Goal: Task Accomplishment & Management: Complete application form

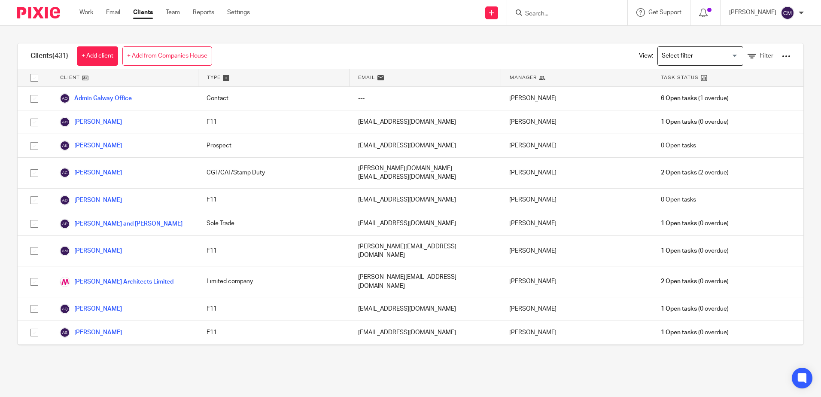
click at [551, 12] on input "Search" at bounding box center [562, 14] width 77 height 8
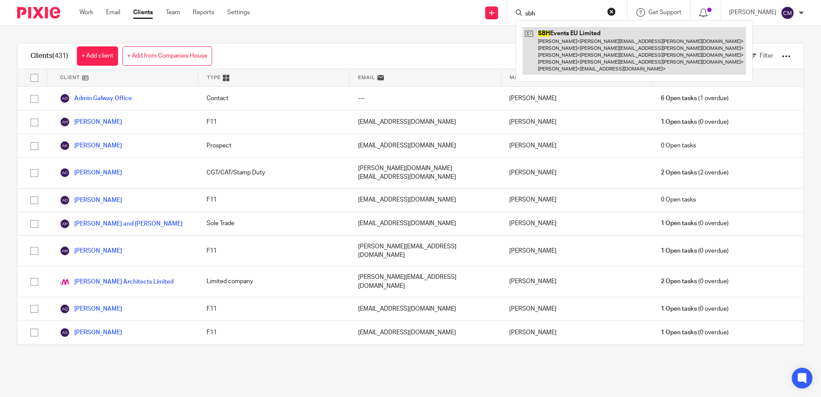
type input "sbh"
click at [547, 39] on link at bounding box center [633, 51] width 223 height 48
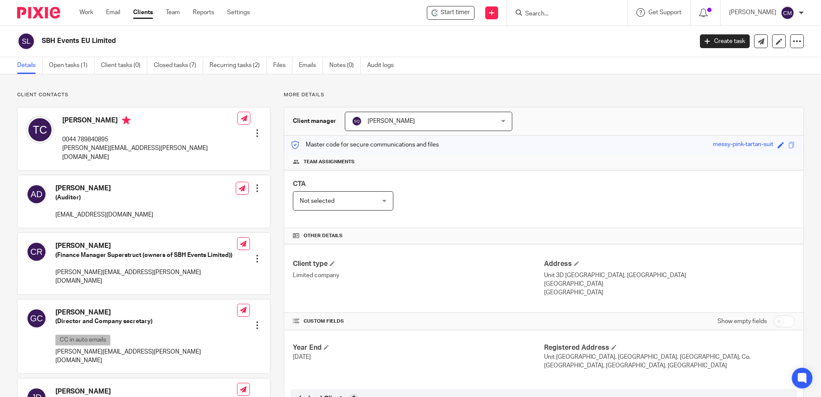
click at [37, 15] on img at bounding box center [38, 13] width 43 height 12
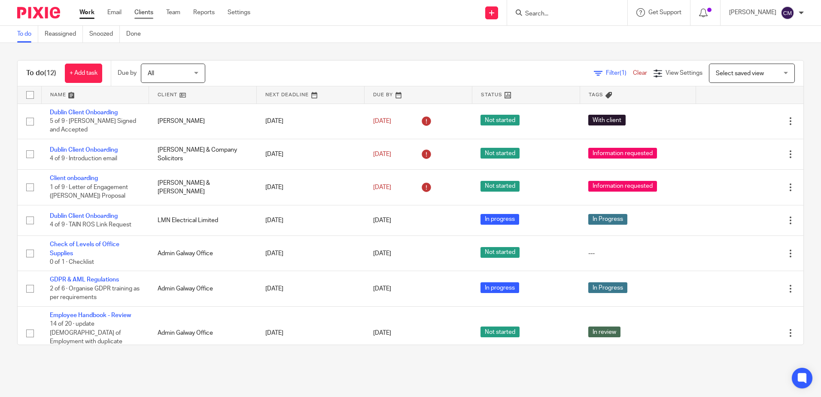
click at [153, 10] on link "Clients" at bounding box center [143, 12] width 19 height 9
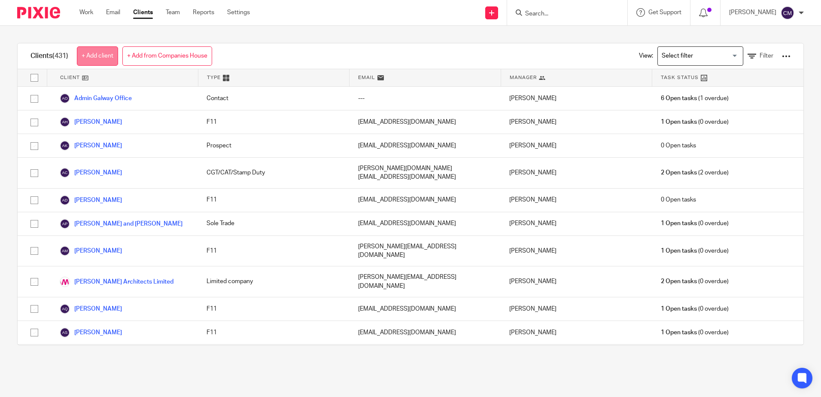
click at [102, 61] on link "+ Add client" at bounding box center [97, 55] width 41 height 19
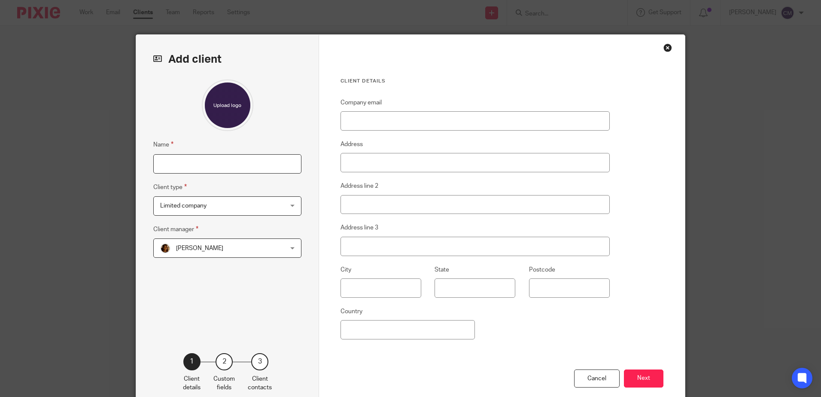
click at [171, 162] on input "Name" at bounding box center [227, 163] width 148 height 19
type input "Niamh Stagg"
type input "[GEOGRAPHIC_DATA]"
click at [227, 216] on div "Name Niamh Stagg Client type Limited company Limited company Limited company F1…" at bounding box center [227, 202] width 148 height 247
click at [220, 209] on span "Limited company" at bounding box center [216, 206] width 112 height 18
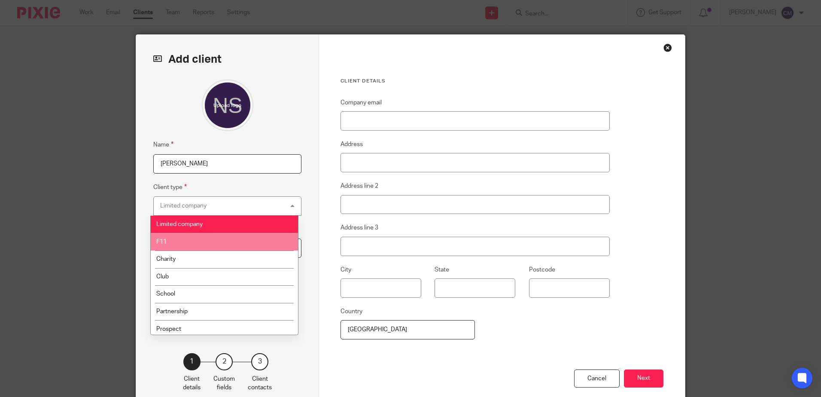
click at [208, 238] on li "F11" at bounding box center [224, 242] width 147 height 18
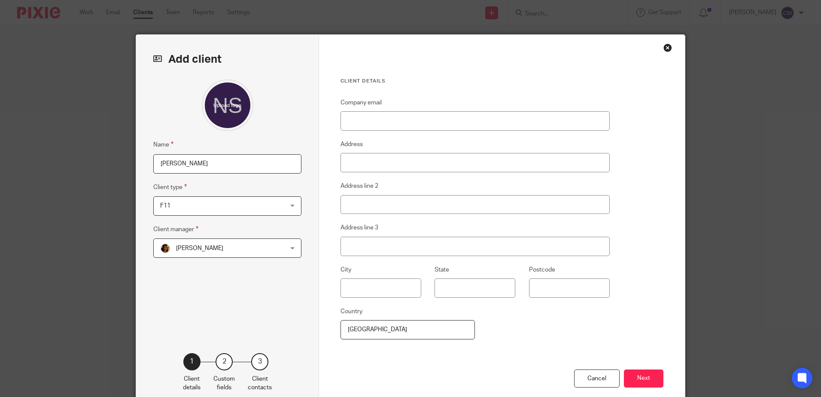
click at [203, 247] on span "[PERSON_NAME]" at bounding box center [199, 248] width 47 height 6
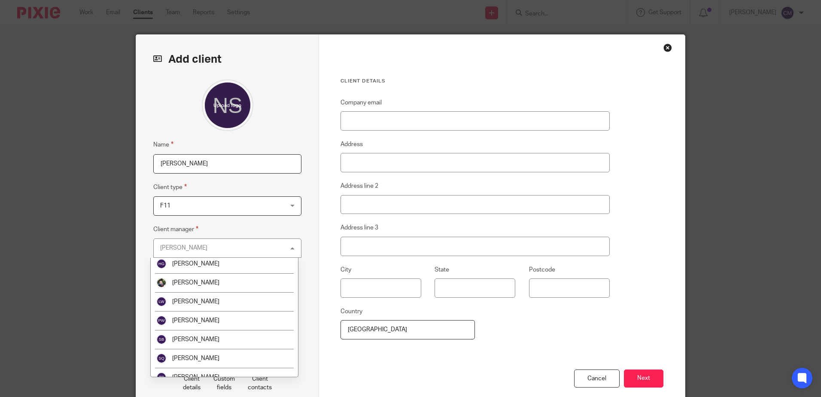
scroll to position [86, 0]
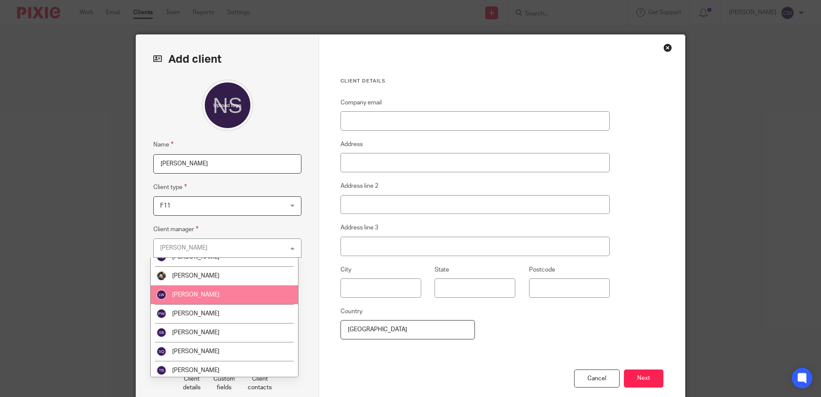
click at [215, 299] on li "[PERSON_NAME]" at bounding box center [224, 294] width 147 height 19
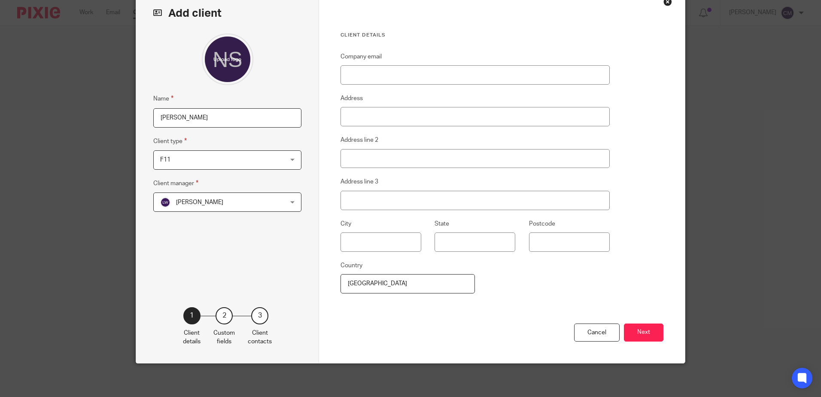
scroll to position [47, 0]
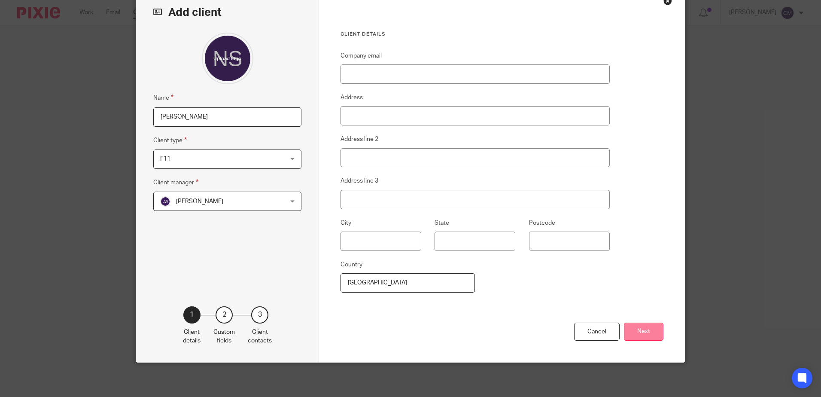
click at [645, 333] on button "Next" at bounding box center [643, 331] width 39 height 18
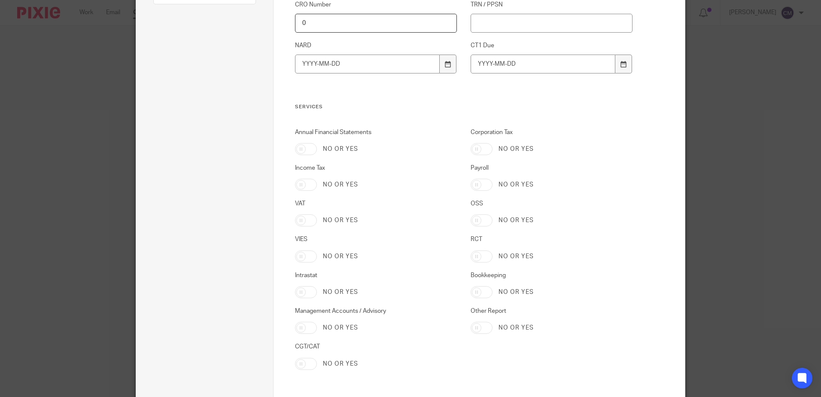
scroll to position [218, 0]
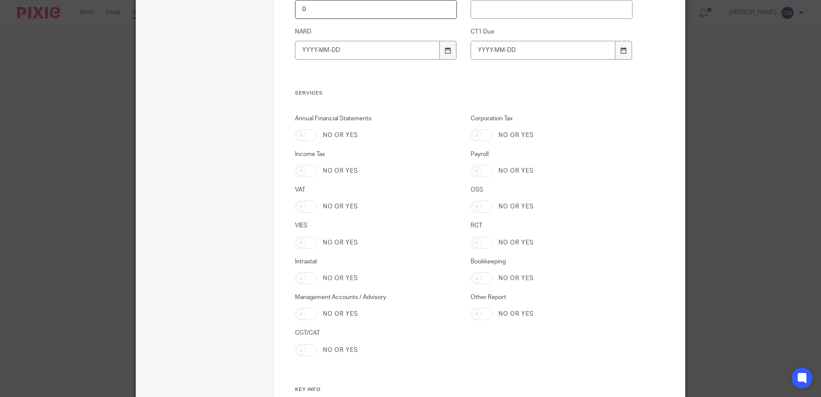
click at [308, 352] on input "CGT/CAT" at bounding box center [306, 350] width 22 height 12
checkbox input "true"
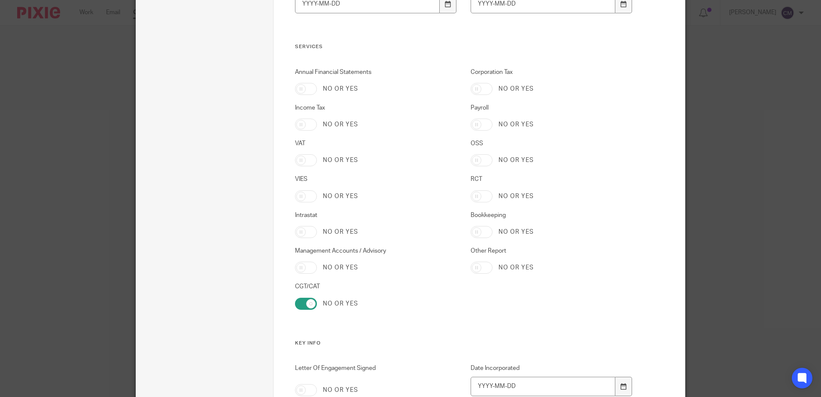
scroll to position [261, 0]
click at [305, 124] on input "Income Tax" at bounding box center [306, 128] width 22 height 12
checkbox input "true"
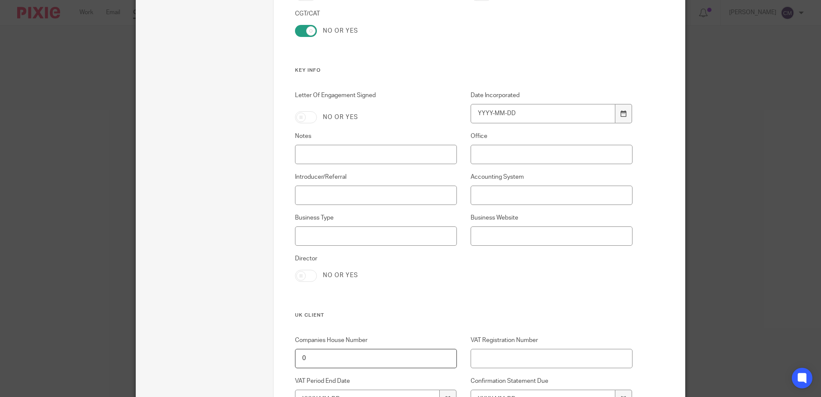
scroll to position [562, 0]
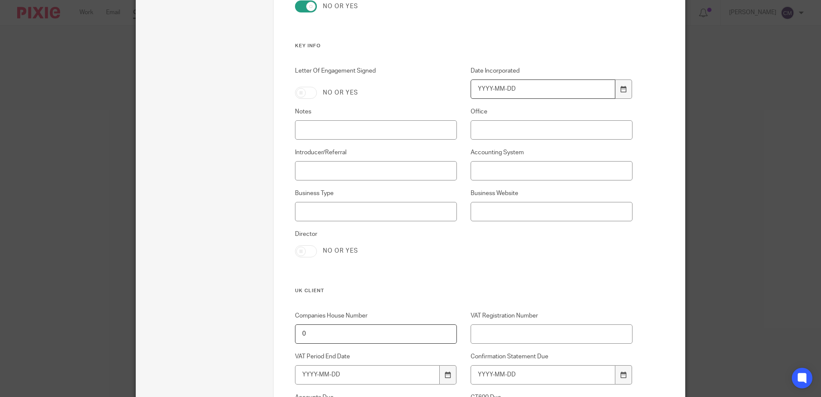
click at [519, 86] on input "Date Incorporated" at bounding box center [542, 88] width 145 height 19
type input "2025-09-19"
click at [400, 140] on div "Letter Of Engagement Signed No or yes Date Incorporated 2025-09-19 Notes Office…" at bounding box center [456, 177] width 351 height 221
click at [398, 130] on input "Notes" at bounding box center [376, 129] width 162 height 19
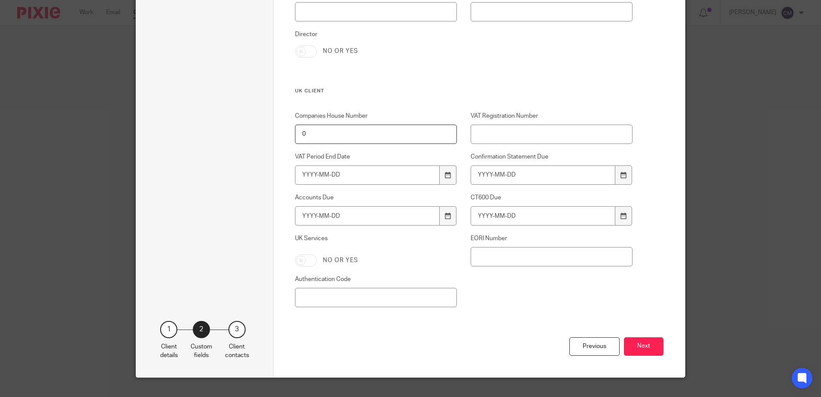
scroll to position [777, 0]
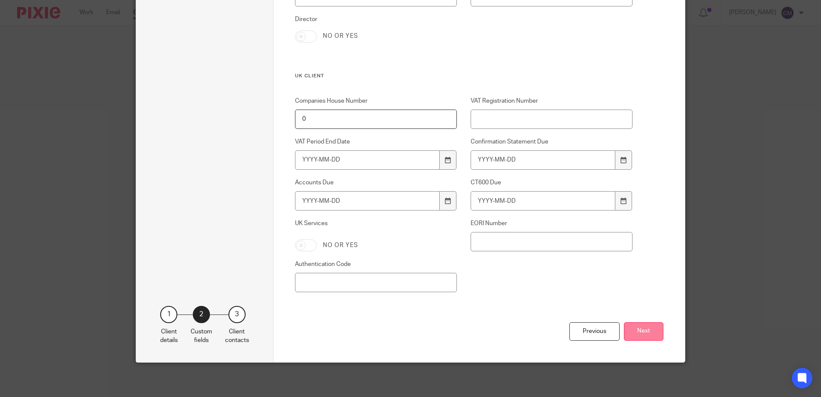
click at [646, 326] on button "Next" at bounding box center [643, 331] width 39 height 18
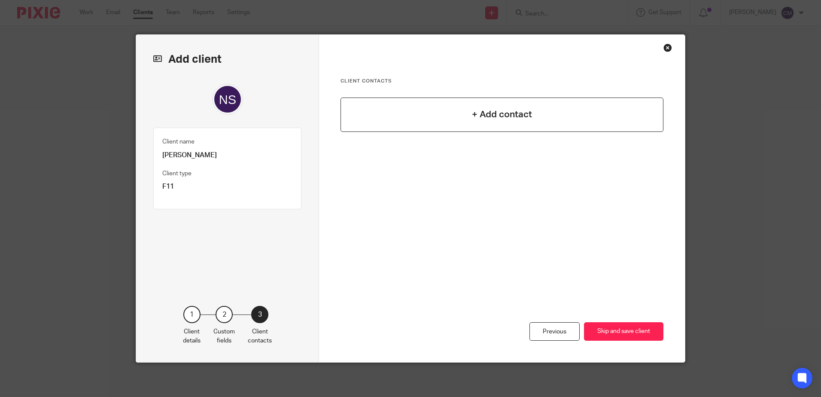
click at [474, 107] on div "+ Add contact" at bounding box center [501, 114] width 323 height 34
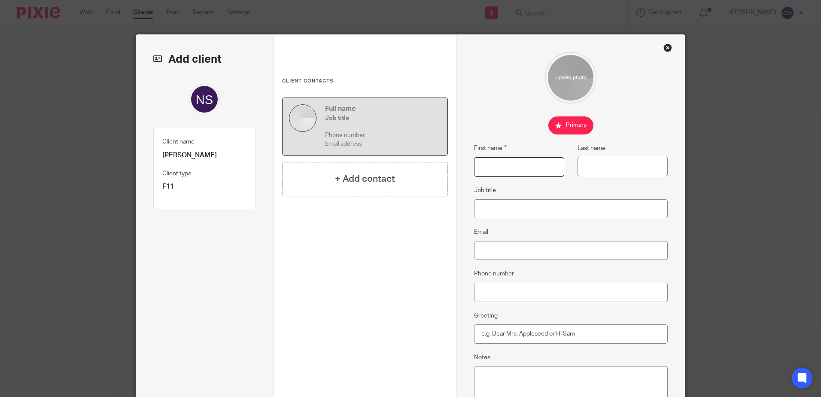
click at [513, 168] on input "First name" at bounding box center [519, 166] width 90 height 19
type input "Gearoid"
type input "O'Byrne"
type input "gobyrne@tprobinson.com"
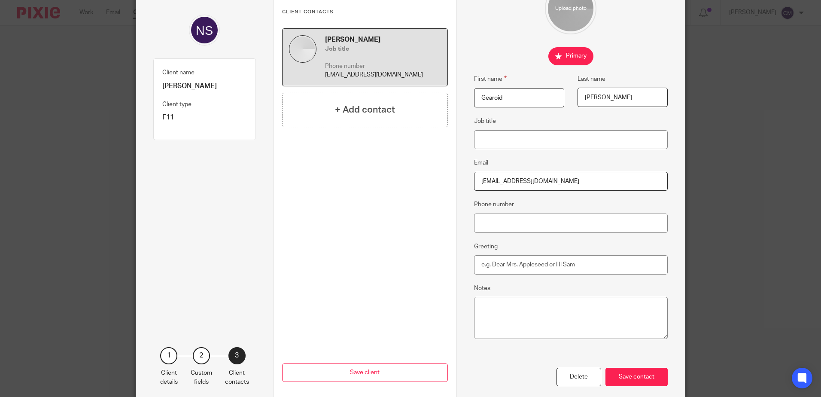
scroll to position [86, 0]
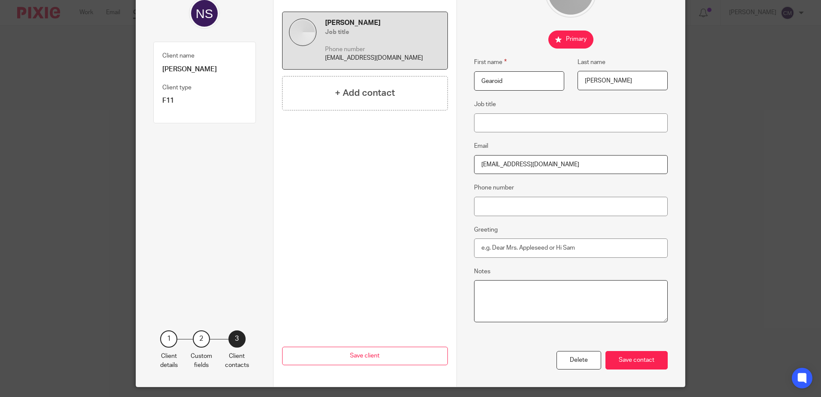
click at [568, 306] on textarea "Notes" at bounding box center [571, 301] width 194 height 42
type textarea "L"
type textarea "Solicitor dealing with Sale of 104 Salthill, Monkstown, Co Dublin on behalf of …"
click at [627, 360] on div "Save contact" at bounding box center [636, 360] width 62 height 18
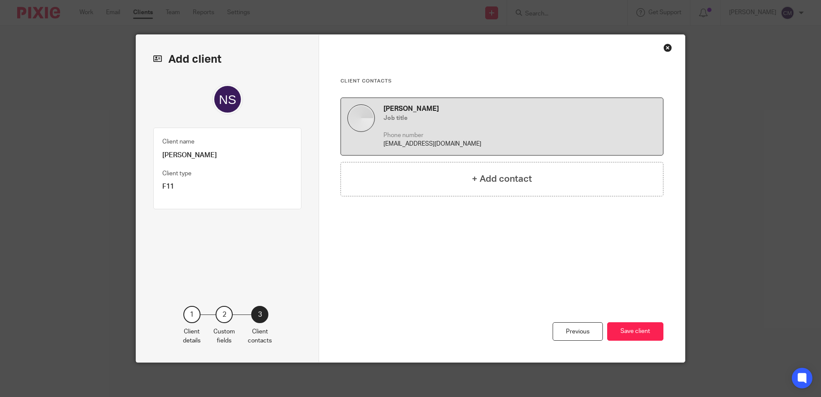
scroll to position [0, 0]
click at [625, 332] on button "Save client" at bounding box center [635, 331] width 56 height 18
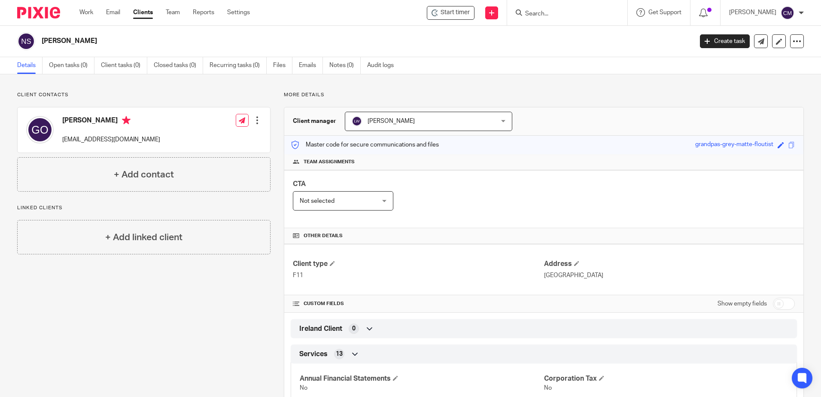
click at [549, 14] on input "Search" at bounding box center [562, 14] width 77 height 8
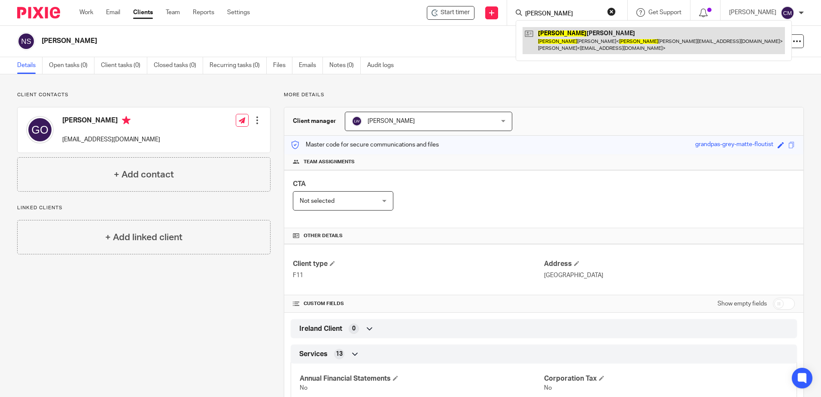
type input "[PERSON_NAME]"
click at [562, 32] on link at bounding box center [653, 40] width 262 height 27
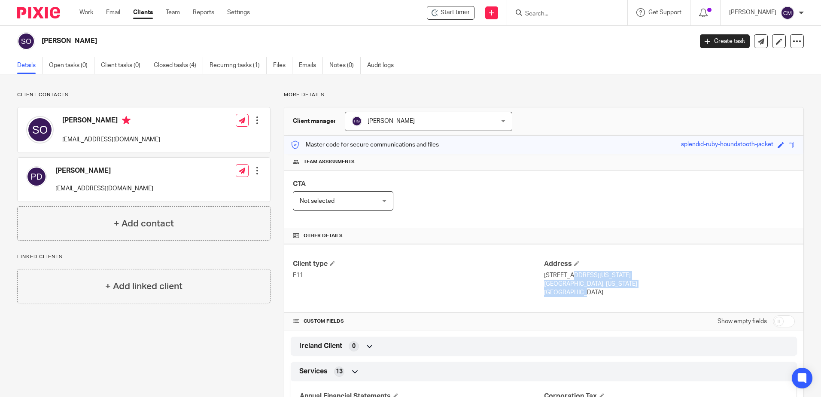
drag, startPoint x: 555, startPoint y: 296, endPoint x: 540, endPoint y: 275, distance: 26.7
click at [544, 275] on div "Address [STREET_ADDRESS][US_STATE] [GEOGRAPHIC_DATA], [US_STATE] [GEOGRAPHIC_DA…" at bounding box center [669, 278] width 251 height 38
copy div "[STREET_ADDRESS][US_STATE][US_STATE]"
drag, startPoint x: 133, startPoint y: 144, endPoint x: 61, endPoint y: 139, distance: 72.3
click at [61, 139] on div "[PERSON_NAME] [EMAIL_ADDRESS][DOMAIN_NAME] Edit contact Create client from cont…" at bounding box center [144, 129] width 252 height 45
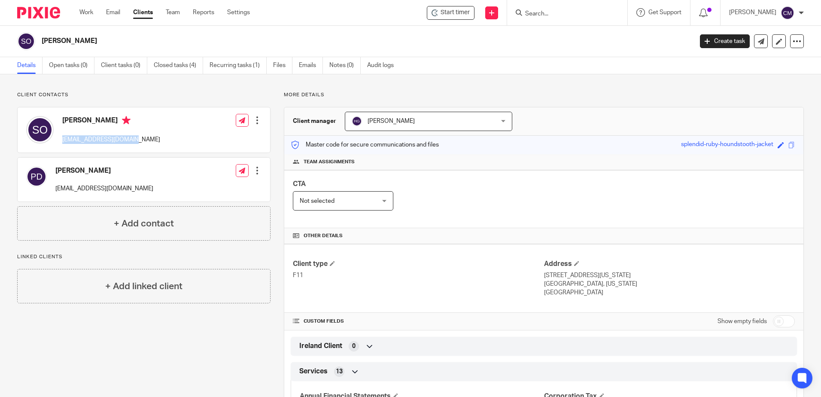
drag, startPoint x: 61, startPoint y: 139, endPoint x: 75, endPoint y: 136, distance: 14.5
copy p "[EMAIL_ADDRESS][DOMAIN_NAME]"
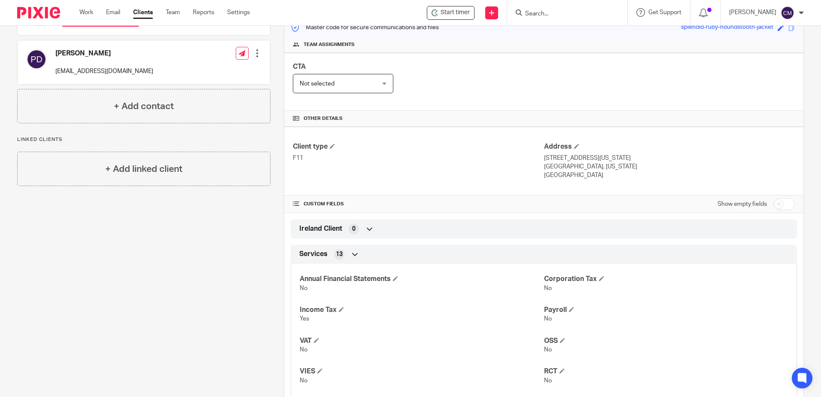
scroll to position [129, 0]
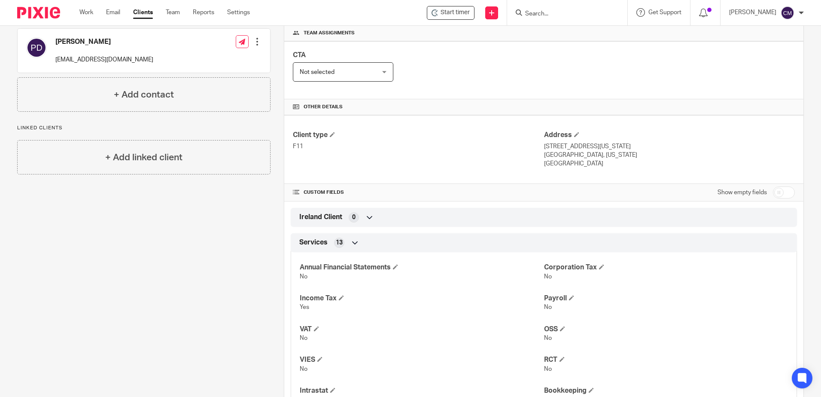
click at [777, 195] on input "checkbox" at bounding box center [784, 192] width 22 height 12
checkbox input "true"
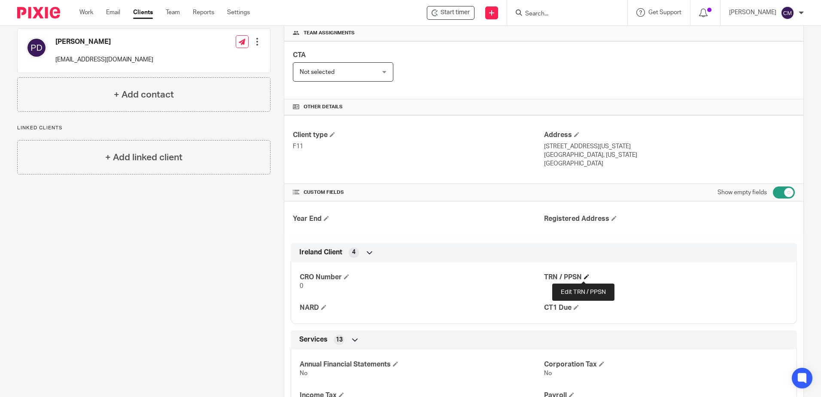
click at [584, 276] on span at bounding box center [586, 276] width 5 height 5
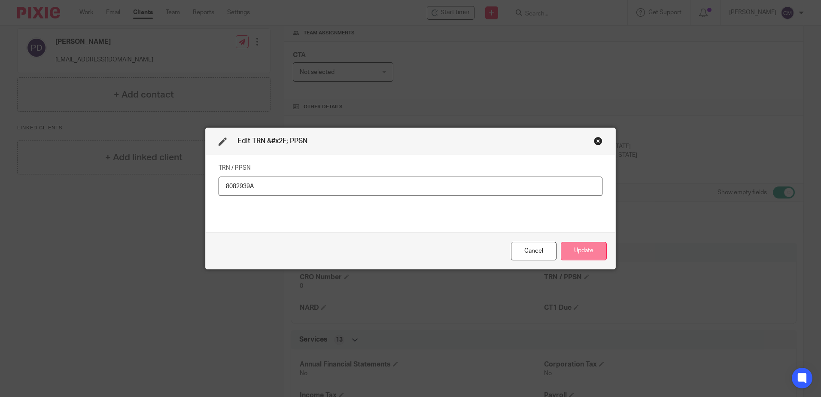
type input "8082939A"
click at [586, 254] on button "Update" at bounding box center [584, 251] width 46 height 18
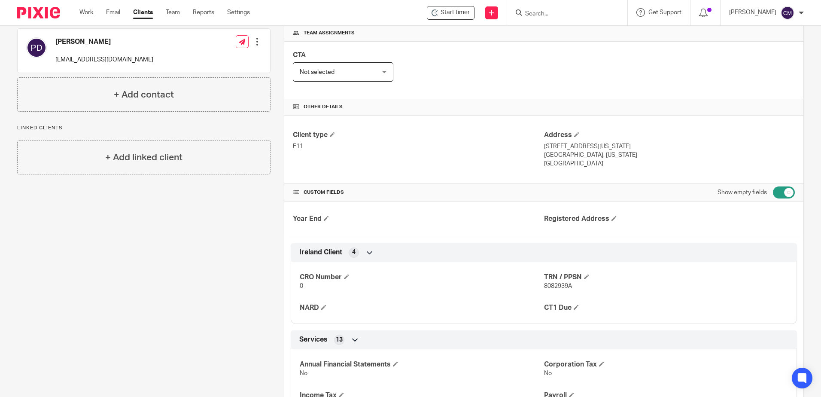
click at [546, 17] on input "Search" at bounding box center [562, 14] width 77 height 8
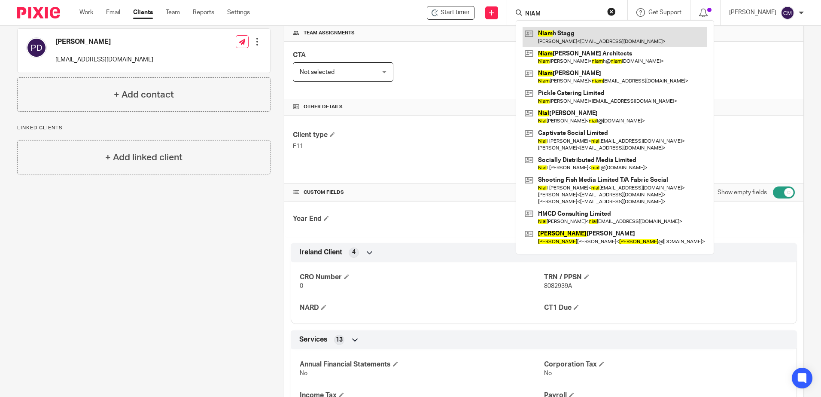
type input "NIAM"
click at [558, 36] on link at bounding box center [614, 37] width 185 height 20
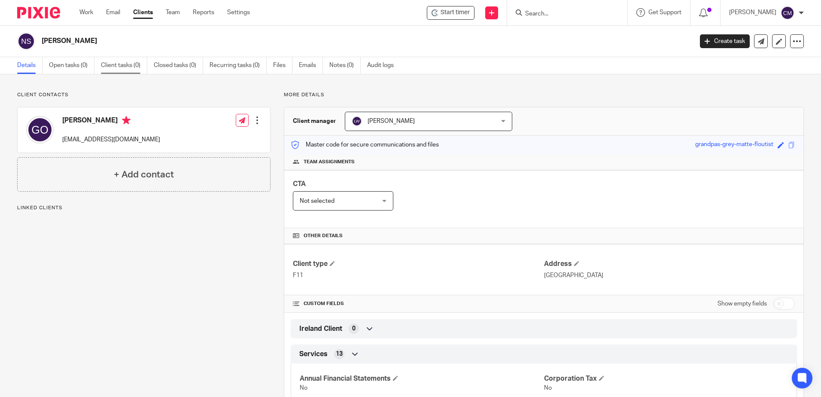
click at [130, 66] on link "Client tasks (0)" at bounding box center [124, 65] width 46 height 17
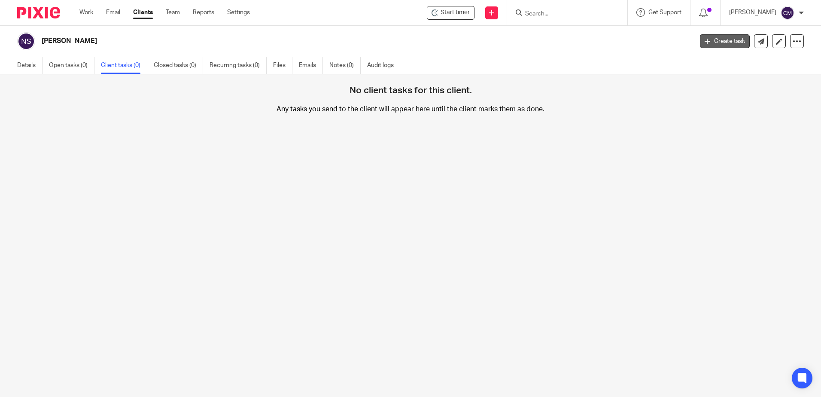
click at [725, 41] on link "Create task" at bounding box center [725, 41] width 50 height 14
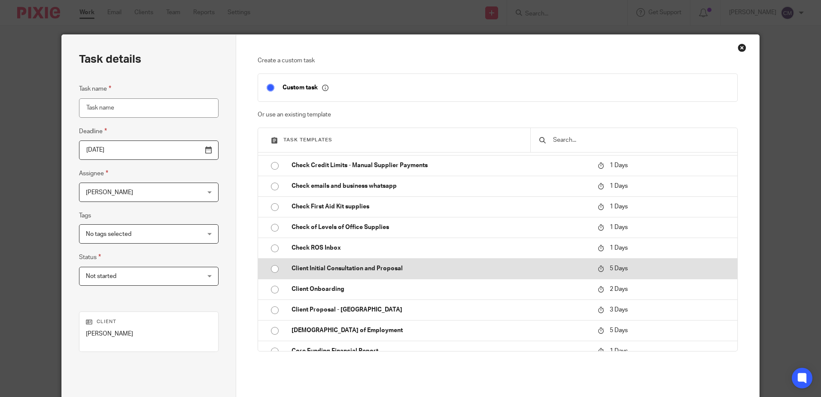
scroll to position [258, 0]
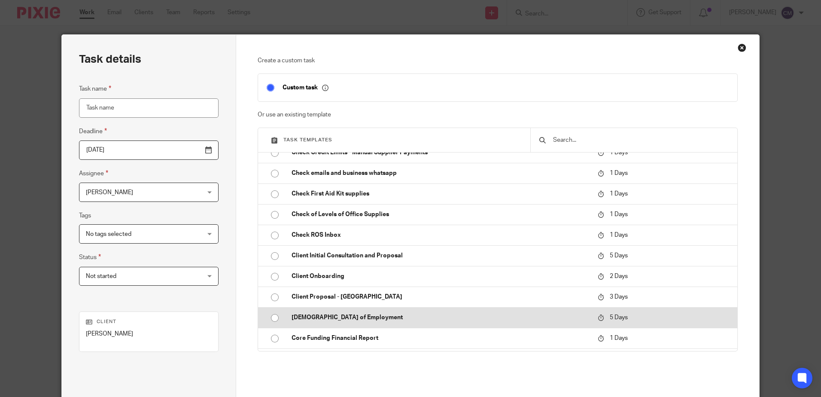
type input "D"
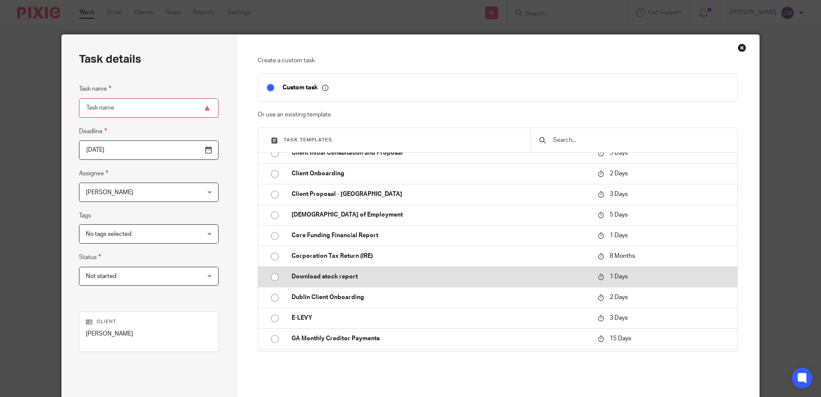
scroll to position [386, 0]
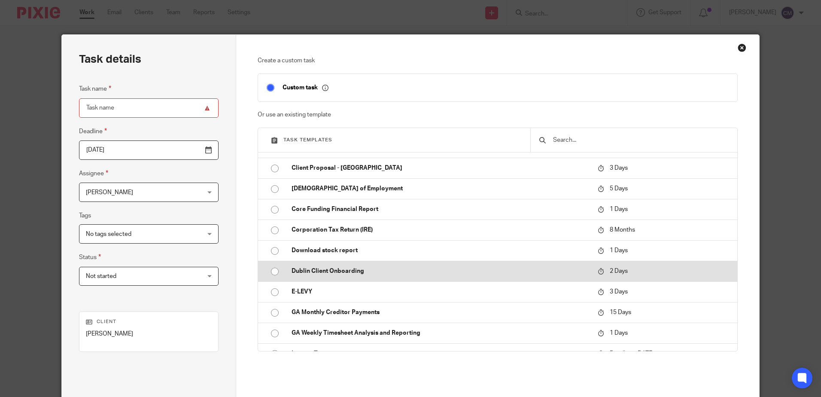
click at [345, 275] on p "Dublin Client Onboarding" at bounding box center [439, 271] width 297 height 9
type input "[DATE]"
type input "Dublin Client Onboarding"
checkbox input "false"
radio input "true"
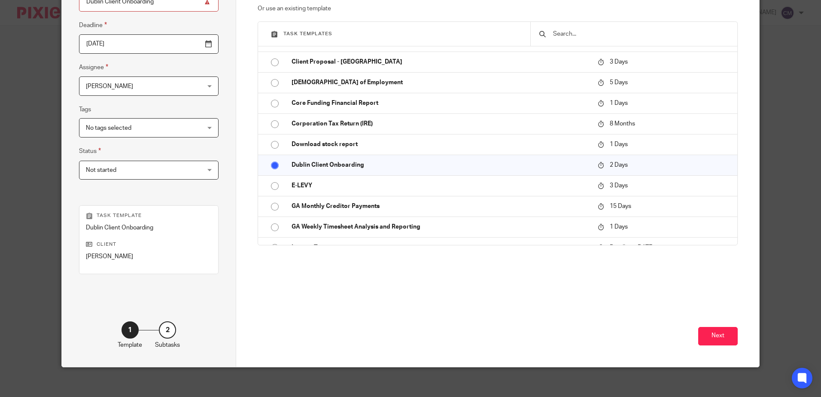
scroll to position [111, 0]
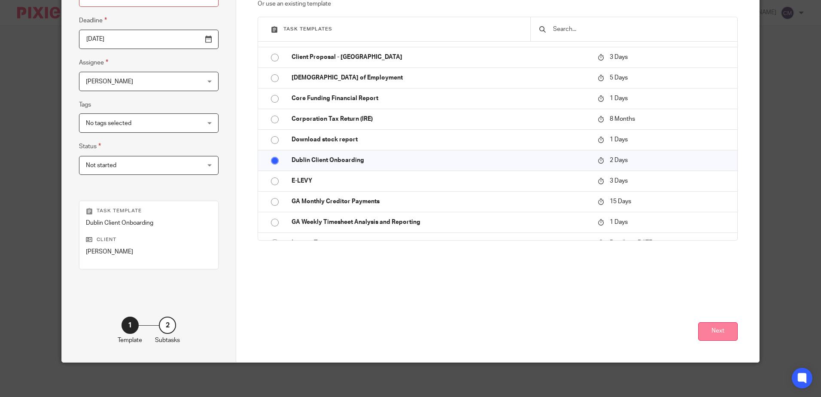
click at [712, 340] on button "Next" at bounding box center [717, 331] width 39 height 18
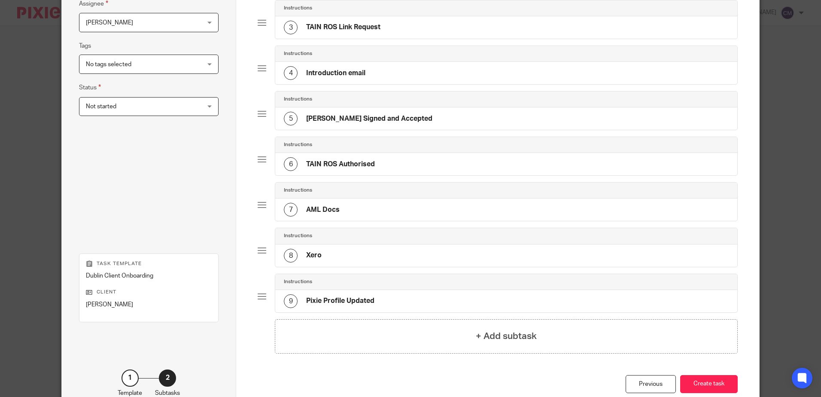
scroll to position [222, 0]
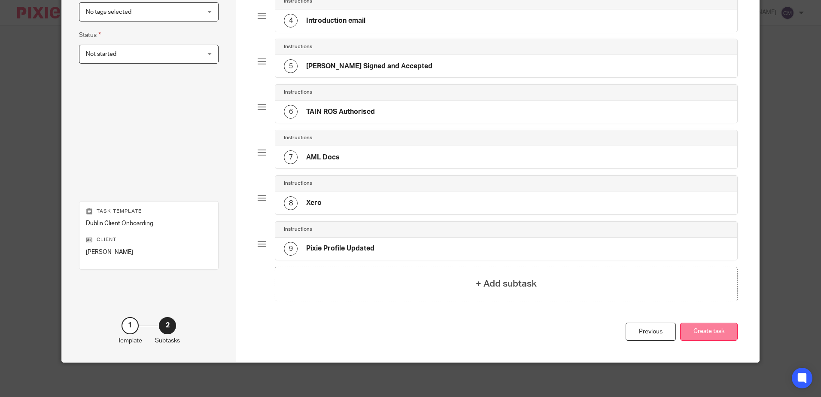
click at [714, 331] on button "Create task" at bounding box center [709, 331] width 58 height 18
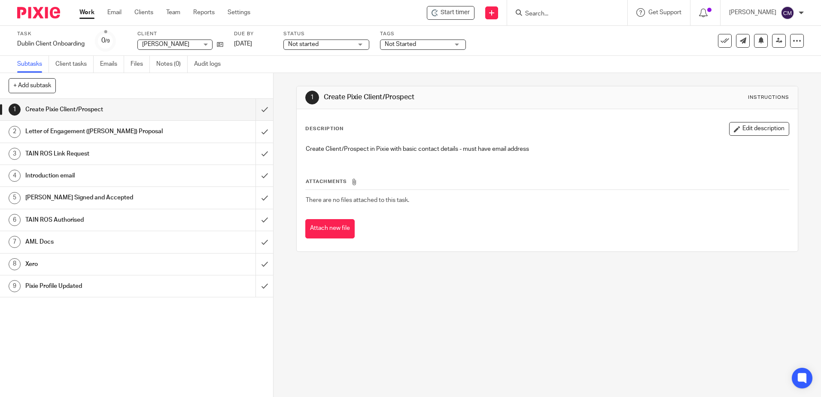
click at [52, 15] on img at bounding box center [38, 13] width 43 height 12
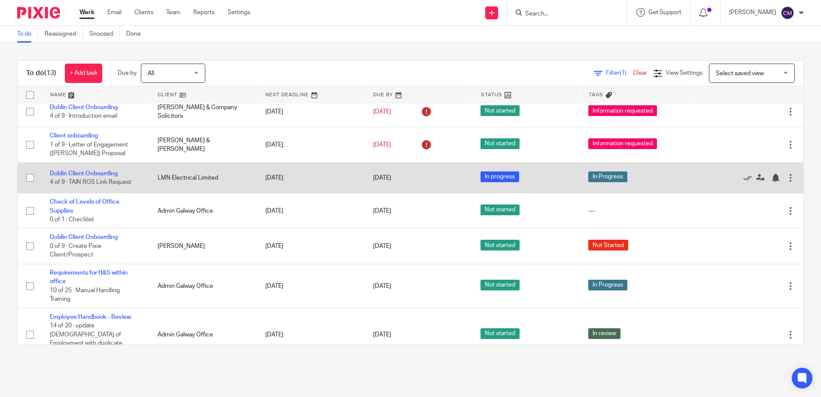
scroll to position [43, 0]
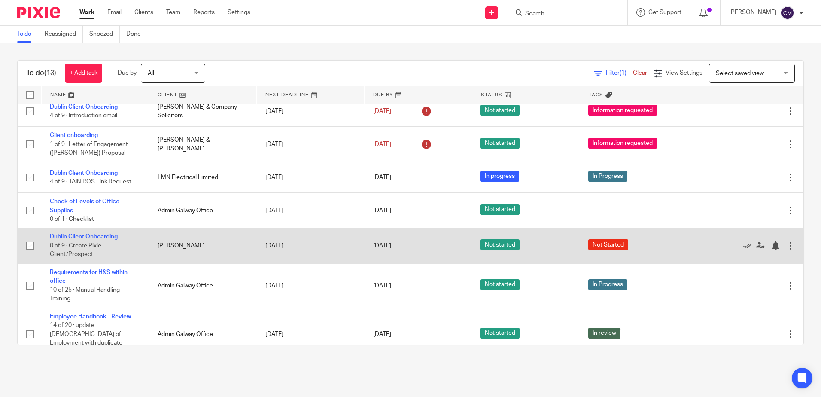
click at [102, 234] on link "Dublin Client Onboarding" at bounding box center [84, 237] width 68 height 6
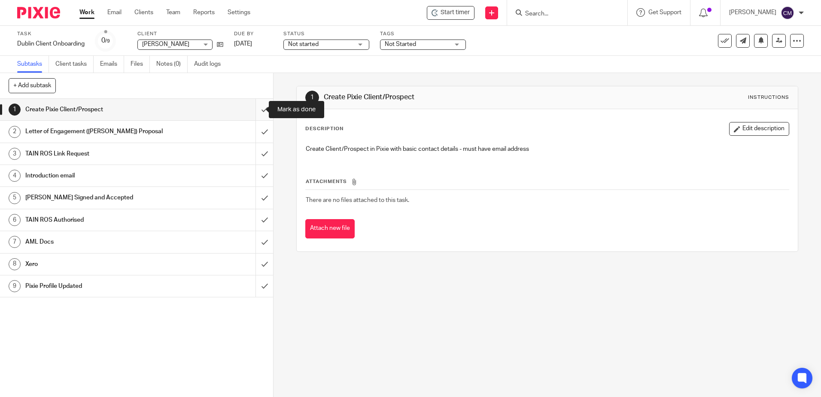
click at [255, 109] on input "submit" at bounding box center [136, 109] width 273 height 21
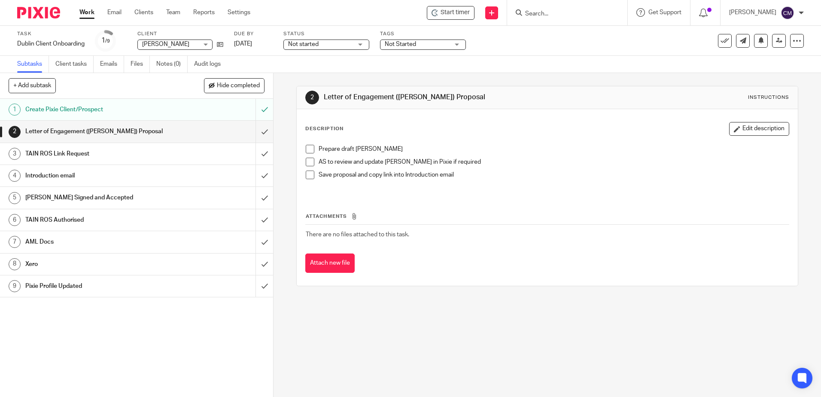
click at [306, 148] on span at bounding box center [310, 149] width 9 height 9
click at [352, 357] on div "2 Letter of Engagement (LOE) Proposal Instructions Description Edit description…" at bounding box center [546, 235] width 547 height 324
click at [124, 151] on h1 "TAIN ROS Link Request" at bounding box center [99, 153] width 148 height 13
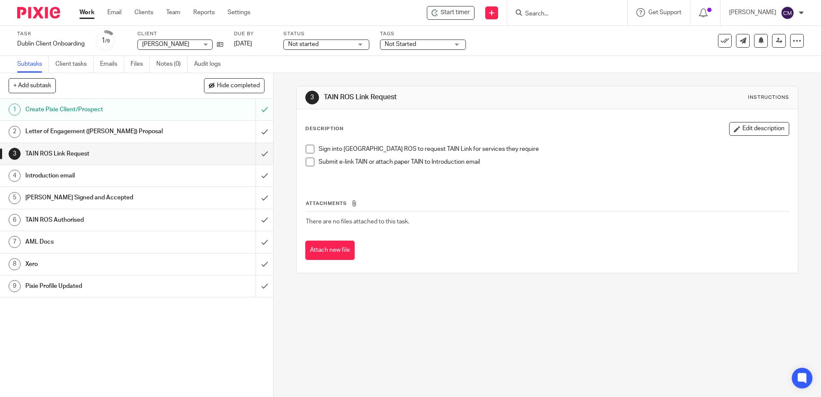
click at [306, 150] on span at bounding box center [310, 149] width 9 height 9
click at [308, 160] on span at bounding box center [310, 162] width 9 height 9
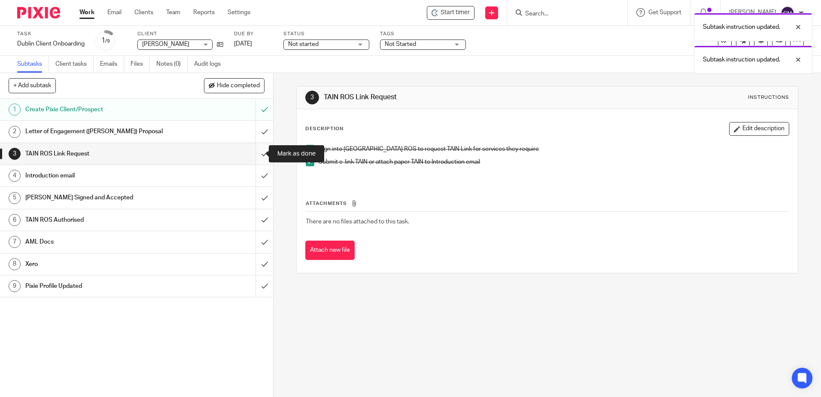
click at [256, 156] on input "submit" at bounding box center [136, 153] width 273 height 21
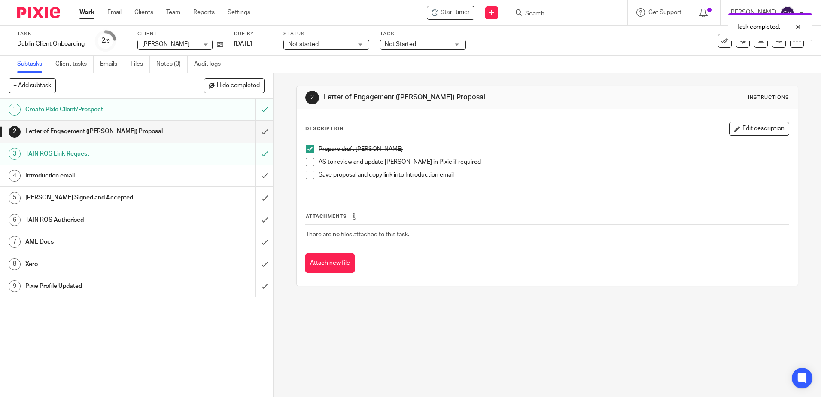
click at [343, 323] on div "2 Letter of Engagement ([PERSON_NAME]) Proposal Instructions Description Edit d…" at bounding box center [546, 235] width 547 height 324
click at [59, 266] on h1 "Xero" at bounding box center [99, 264] width 148 height 13
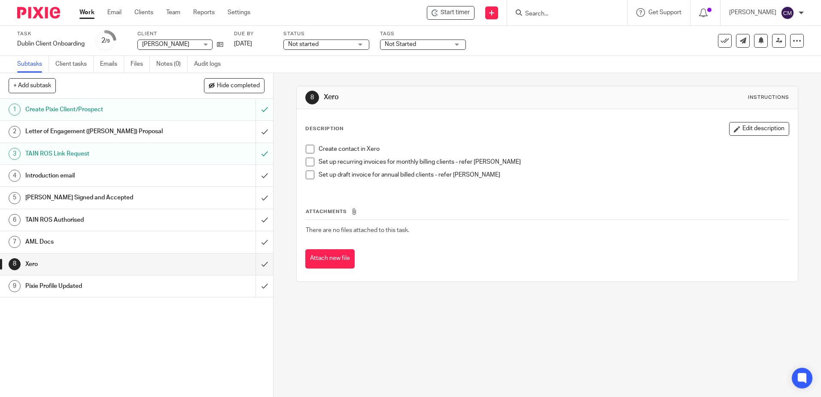
click at [308, 149] on span at bounding box center [310, 149] width 9 height 9
click at [308, 177] on span at bounding box center [310, 174] width 9 height 9
click at [543, 14] on input "Search" at bounding box center [562, 14] width 77 height 8
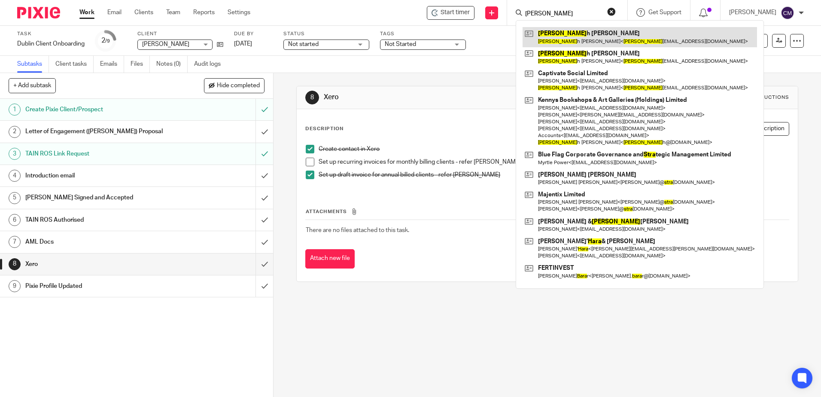
type input "[PERSON_NAME]"
click at [552, 36] on link at bounding box center [639, 37] width 234 height 20
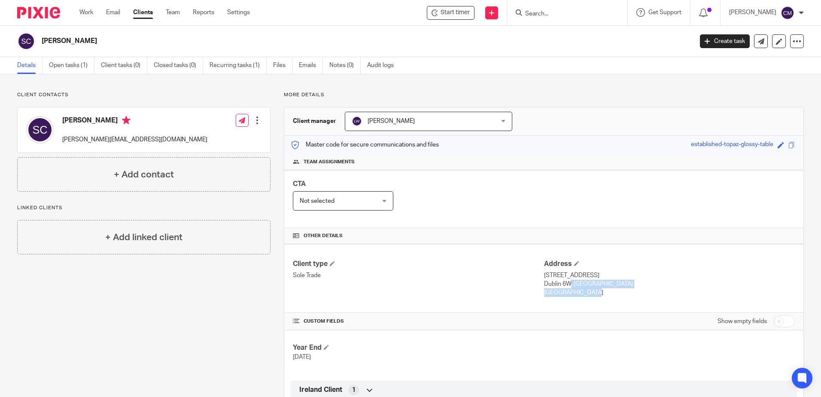
drag, startPoint x: 560, startPoint y: 295, endPoint x: 540, endPoint y: 282, distance: 24.2
click at [544, 282] on div "Address 156 Kimmage Road Lower Dublin 6W, Dublin Ireland" at bounding box center [669, 278] width 251 height 38
drag, startPoint x: 540, startPoint y: 282, endPoint x: 546, endPoint y: 287, distance: 7.6
copy div "Dublin 6W, Dublin Ireland"
drag, startPoint x: 139, startPoint y: 140, endPoint x: 62, endPoint y: 139, distance: 76.8
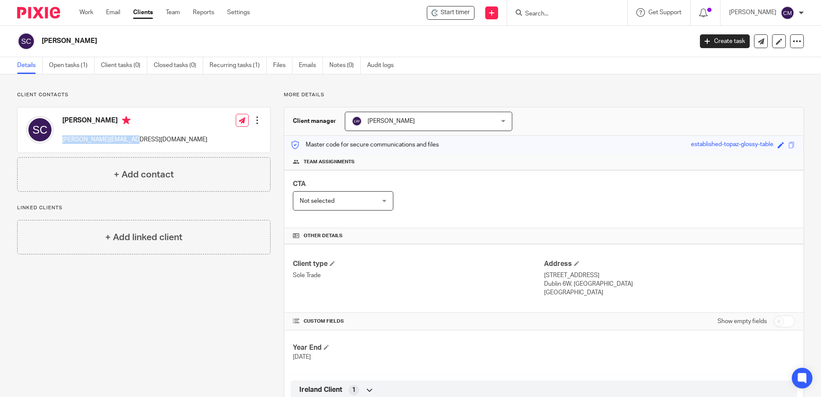
click at [62, 139] on div "Sarah Cremin sarah_cremin@yahoo.com Edit contact Create client from contact Exp…" at bounding box center [144, 129] width 252 height 45
copy p "sarah_cremin@yahoo.com"
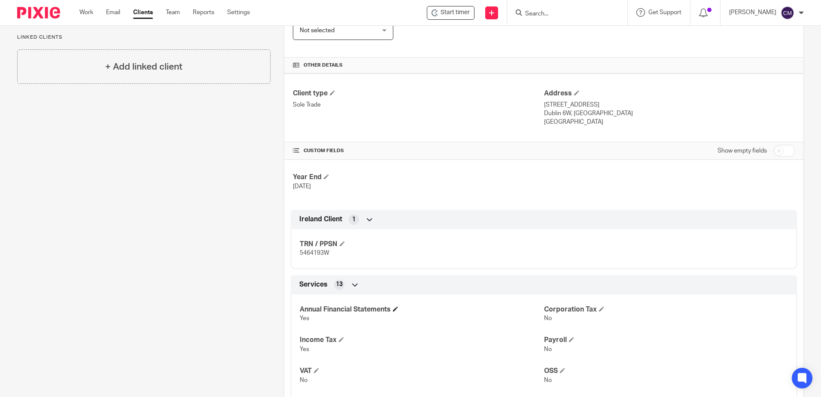
scroll to position [172, 0]
drag, startPoint x: 332, startPoint y: 252, endPoint x: 299, endPoint y: 249, distance: 33.2
click at [300, 249] on p "5464193W" at bounding box center [422, 251] width 244 height 9
drag, startPoint x: 299, startPoint y: 249, endPoint x: 306, endPoint y: 252, distance: 8.3
copy span "5464193W"
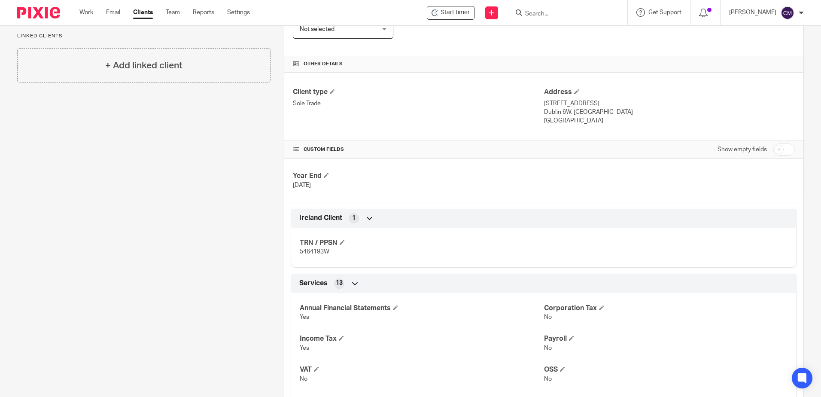
click at [552, 16] on input "Search" at bounding box center [562, 14] width 77 height 8
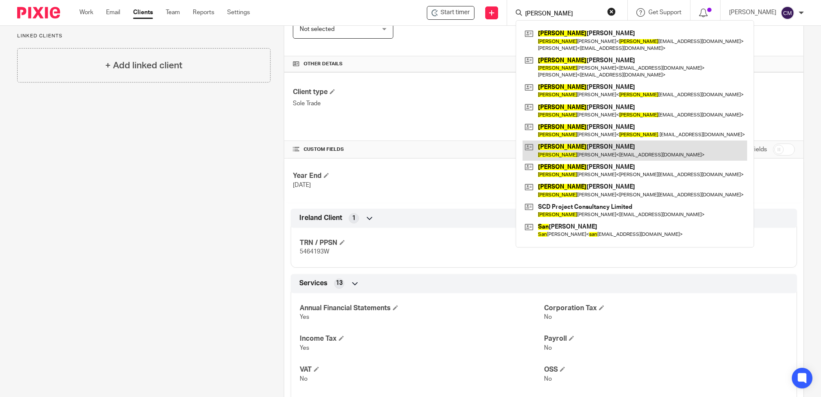
type input "SEAN"
click at [578, 154] on link at bounding box center [634, 150] width 225 height 20
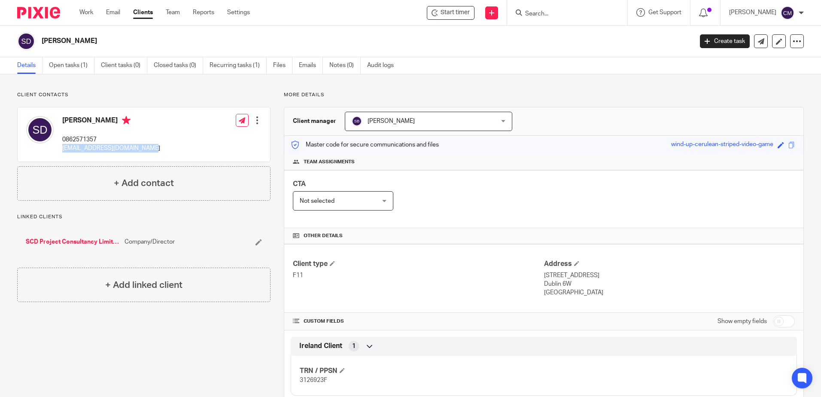
drag, startPoint x: 154, startPoint y: 148, endPoint x: 63, endPoint y: 147, distance: 91.0
click at [63, 147] on div "[PERSON_NAME] 0862571357 [EMAIL_ADDRESS][DOMAIN_NAME] Edit contact Create clien…" at bounding box center [144, 134] width 252 height 54
drag, startPoint x: 63, startPoint y: 147, endPoint x: 71, endPoint y: 149, distance: 8.3
copy p "[EMAIL_ADDRESS][DOMAIN_NAME]"
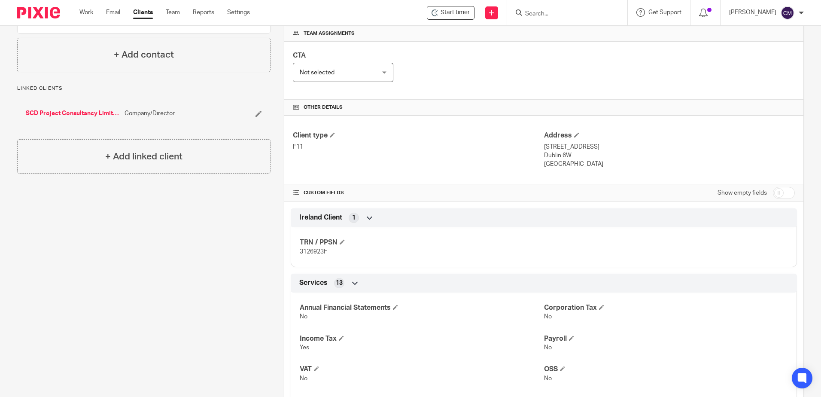
scroll to position [129, 0]
drag, startPoint x: 337, startPoint y: 253, endPoint x: 299, endPoint y: 255, distance: 38.2
click at [300, 255] on p "3126923F" at bounding box center [422, 251] width 244 height 9
drag, startPoint x: 299, startPoint y: 255, endPoint x: 303, endPoint y: 250, distance: 6.1
copy span "3126923F"
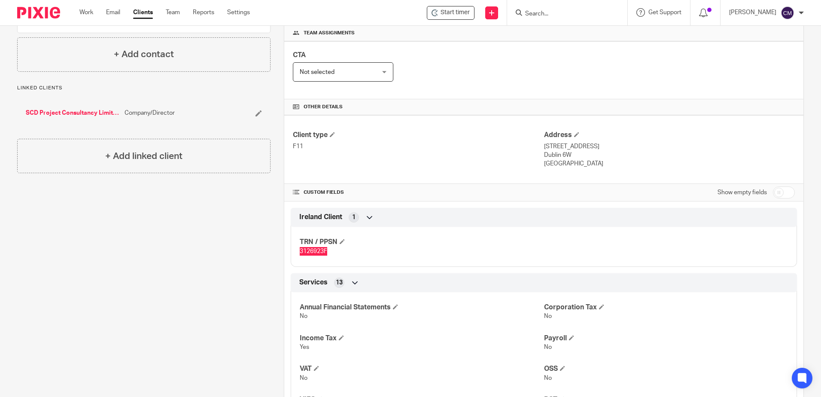
scroll to position [0, 0]
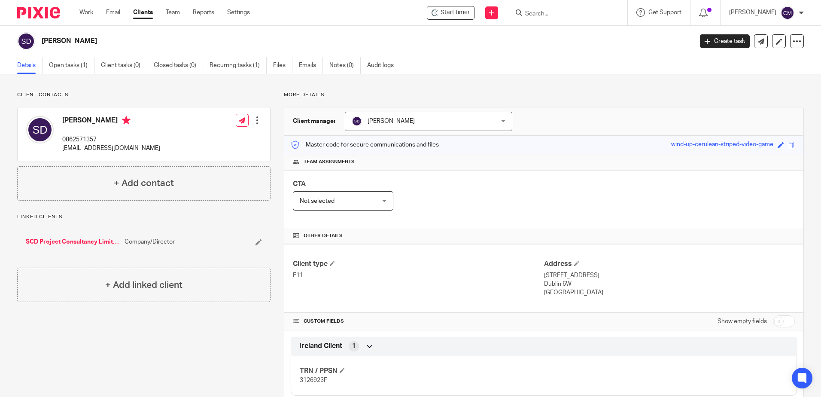
click at [555, 10] on input "Search" at bounding box center [562, 14] width 77 height 8
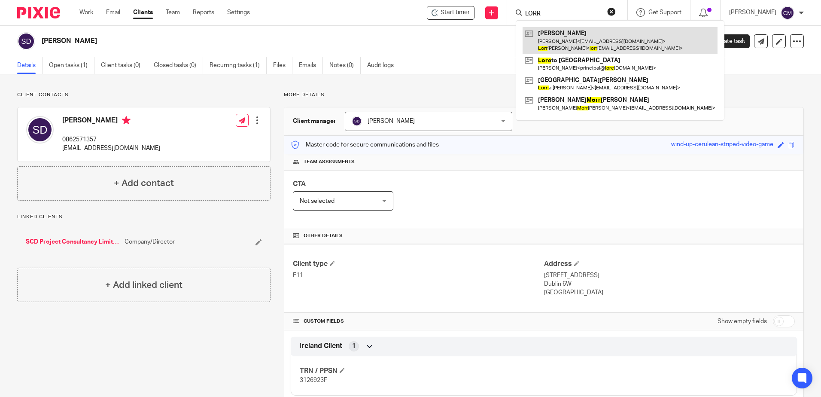
type input "LORR"
click at [540, 42] on link at bounding box center [619, 40] width 195 height 27
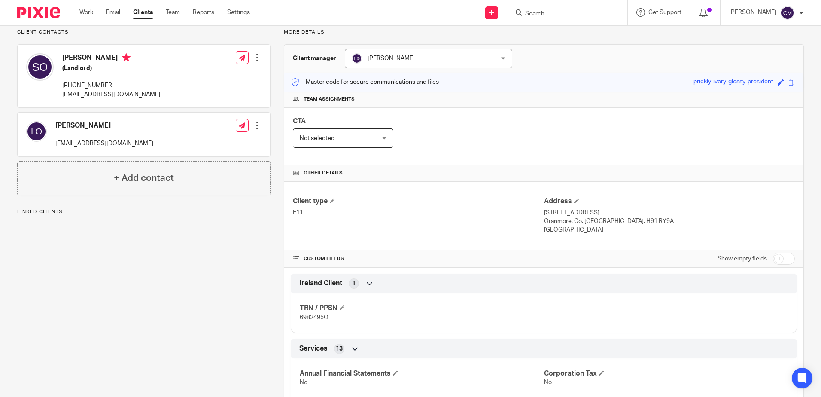
scroll to position [86, 0]
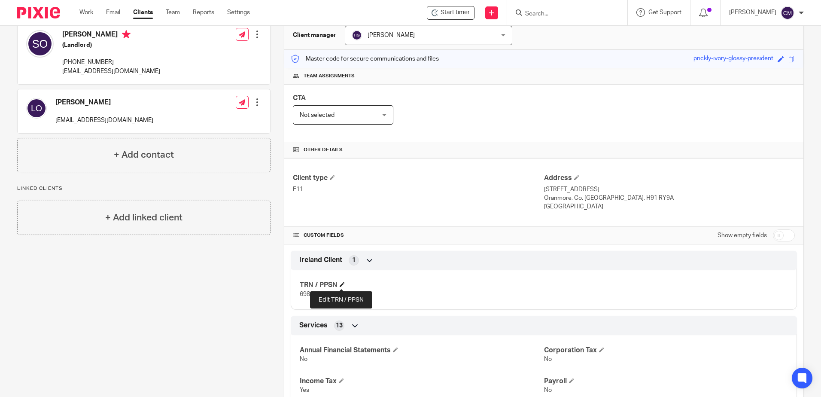
click at [340, 286] on span at bounding box center [342, 284] width 5 height 5
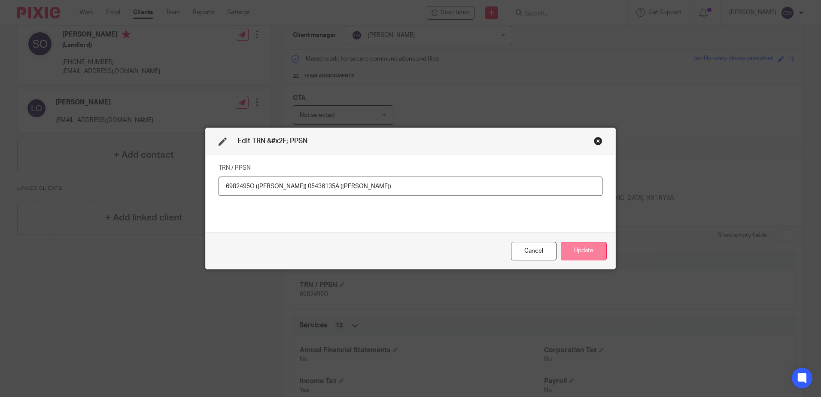
type input "6982495O ([PERSON_NAME]) 05436135A ([PERSON_NAME])"
click at [596, 255] on button "Update" at bounding box center [584, 251] width 46 height 18
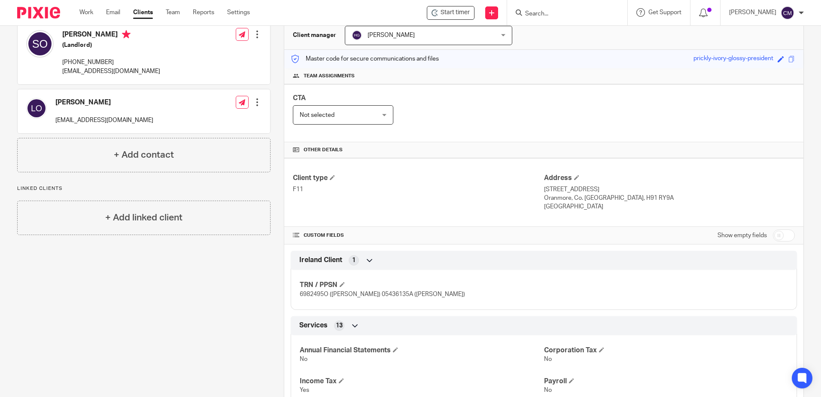
click at [555, 17] on input "Search" at bounding box center [562, 14] width 77 height 8
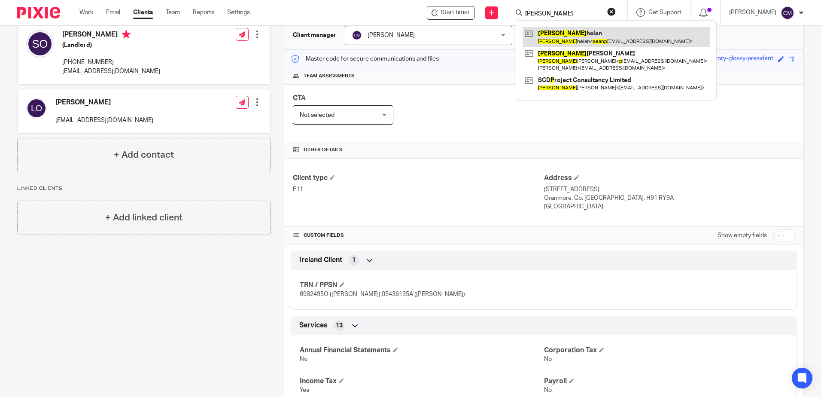
type input "[PERSON_NAME]"
click at [566, 34] on link at bounding box center [615, 37] width 187 height 20
